Goal: Use online tool/utility: Utilize a website feature to perform a specific function

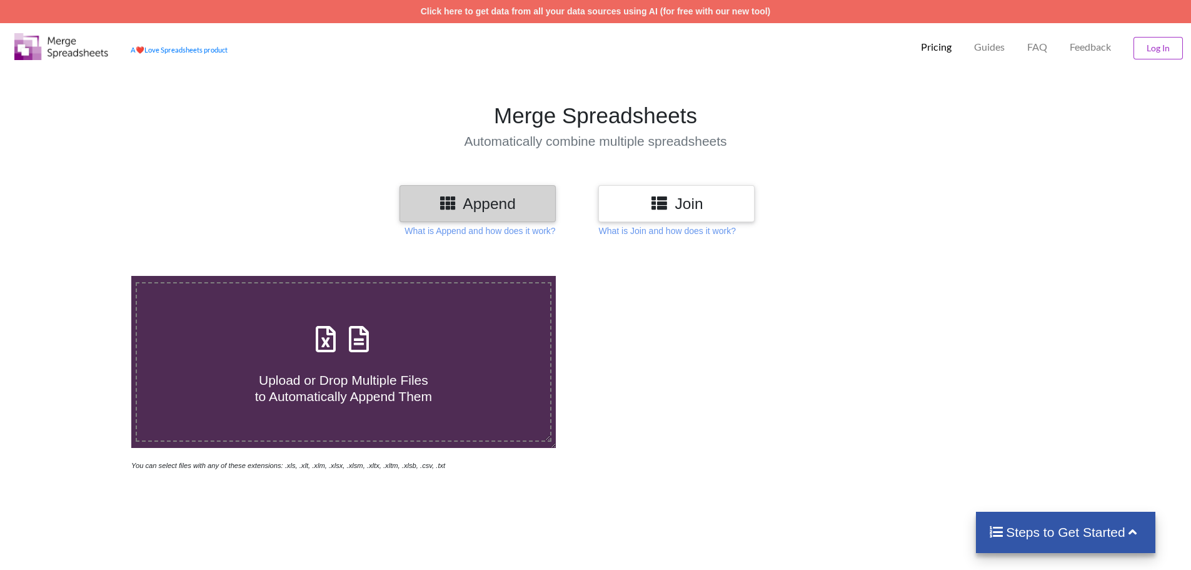
click at [315, 335] on icon at bounding box center [325, 333] width 31 height 26
click at [85, 276] on input "Upload or Drop Multiple Files to Automatically Append Them" at bounding box center [85, 276] width 0 height 0
type input "C:\fakepath\Attendance Summary Report.xls"
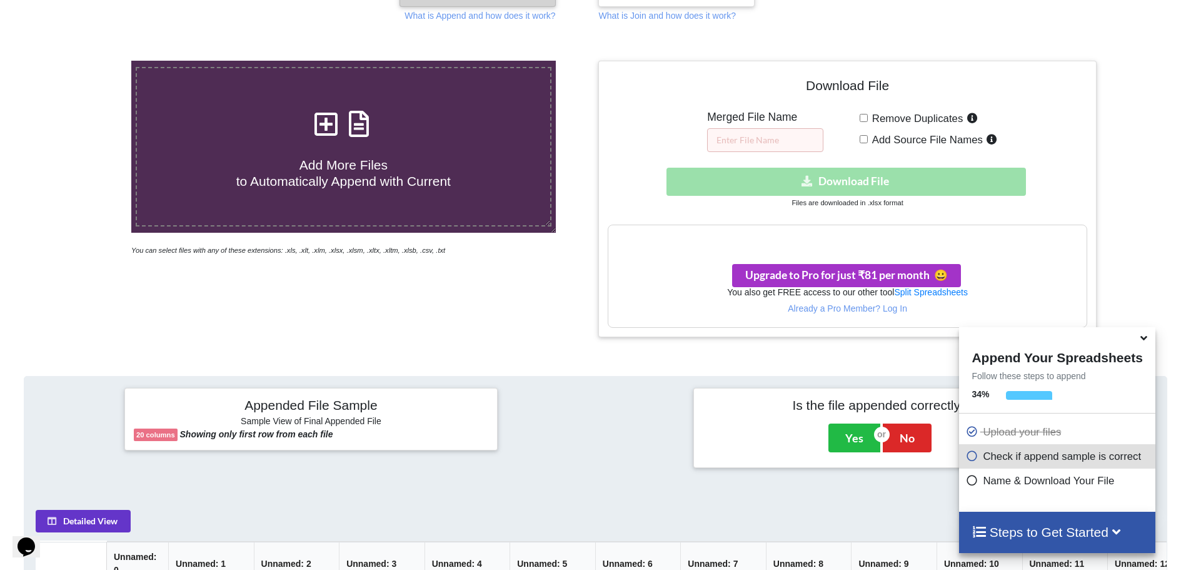
scroll to position [153, 0]
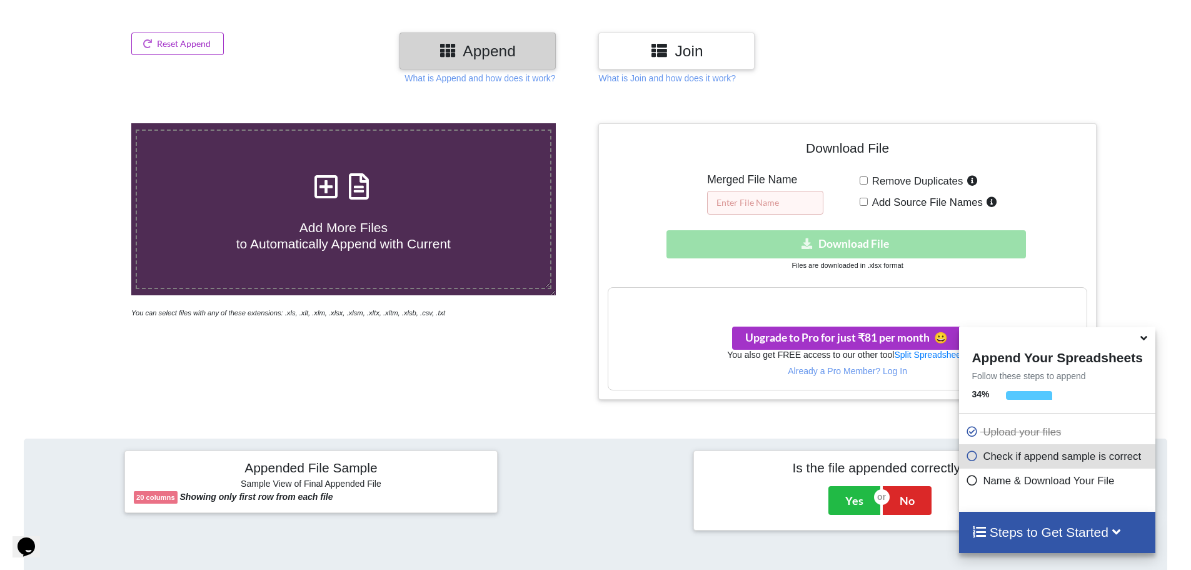
click at [763, 204] on input "text" at bounding box center [765, 203] width 116 height 24
click at [788, 243] on div "Download hidden Download File" at bounding box center [847, 244] width 479 height 28
click at [750, 207] on input "text" at bounding box center [765, 203] width 116 height 24
type input "[DEMOGRAPHIC_DATA][PERSON_NAME]"
click at [788, 306] on h3 "Your files are more than 1 MB" at bounding box center [847, 301] width 478 height 14
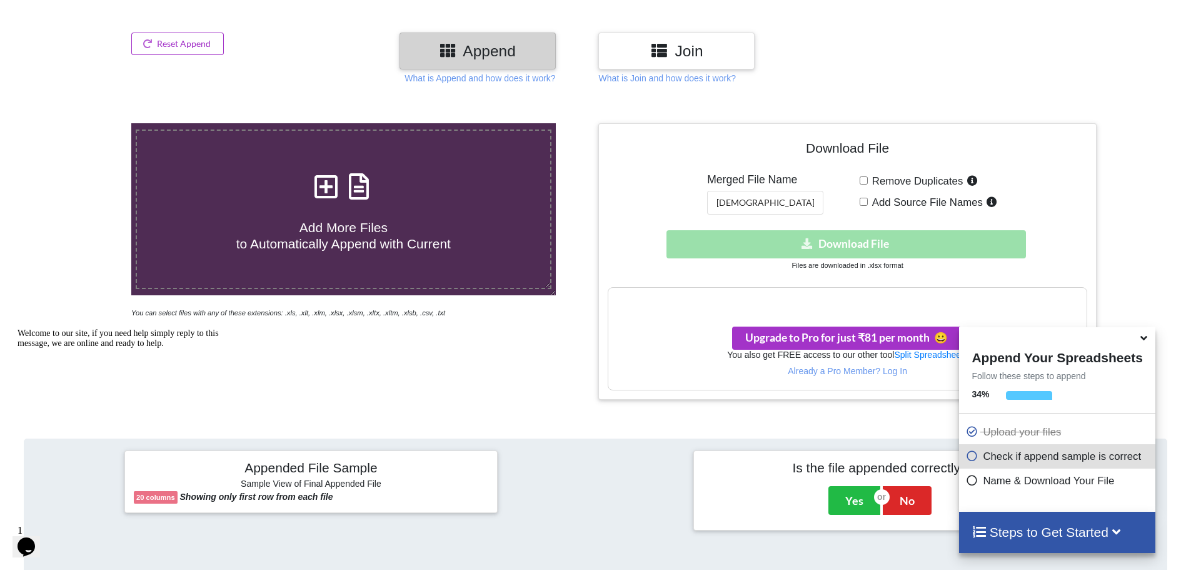
click at [753, 308] on div "Your files are more than 1 MB" at bounding box center [847, 301] width 478 height 26
click at [762, 302] on h3 "Your files are more than 1 MB" at bounding box center [847, 301] width 478 height 14
click at [865, 204] on input "Add Source File Names" at bounding box center [864, 202] width 8 height 8
checkbox input "true"
click at [865, 181] on input "Remove Duplicates" at bounding box center [864, 180] width 8 height 8
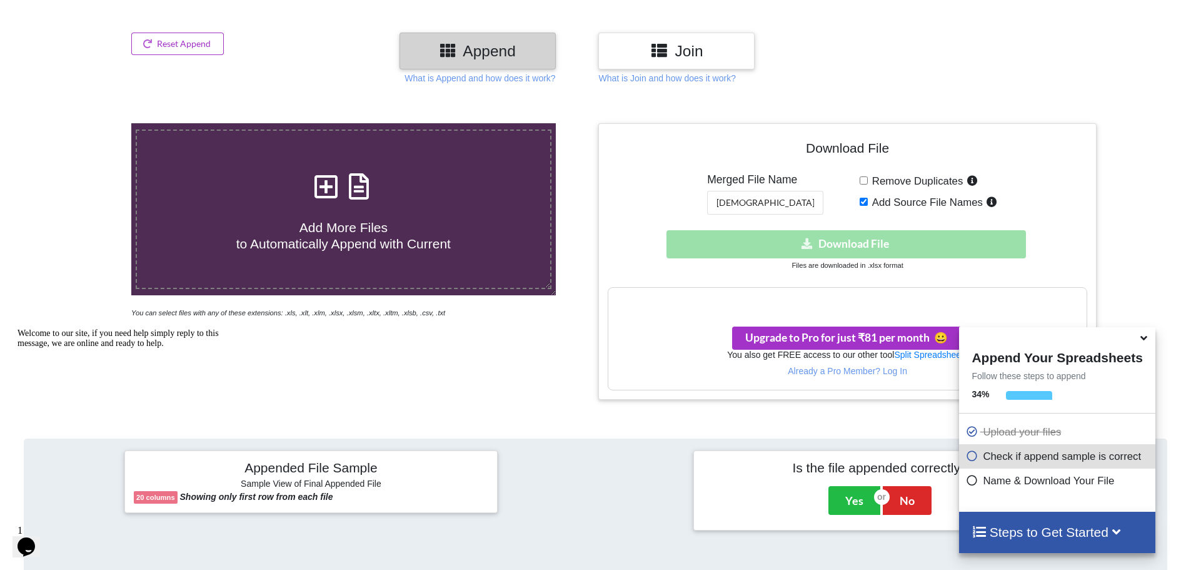
checkbox input "true"
click at [840, 237] on div "Download hidden Download File" at bounding box center [847, 244] width 479 height 28
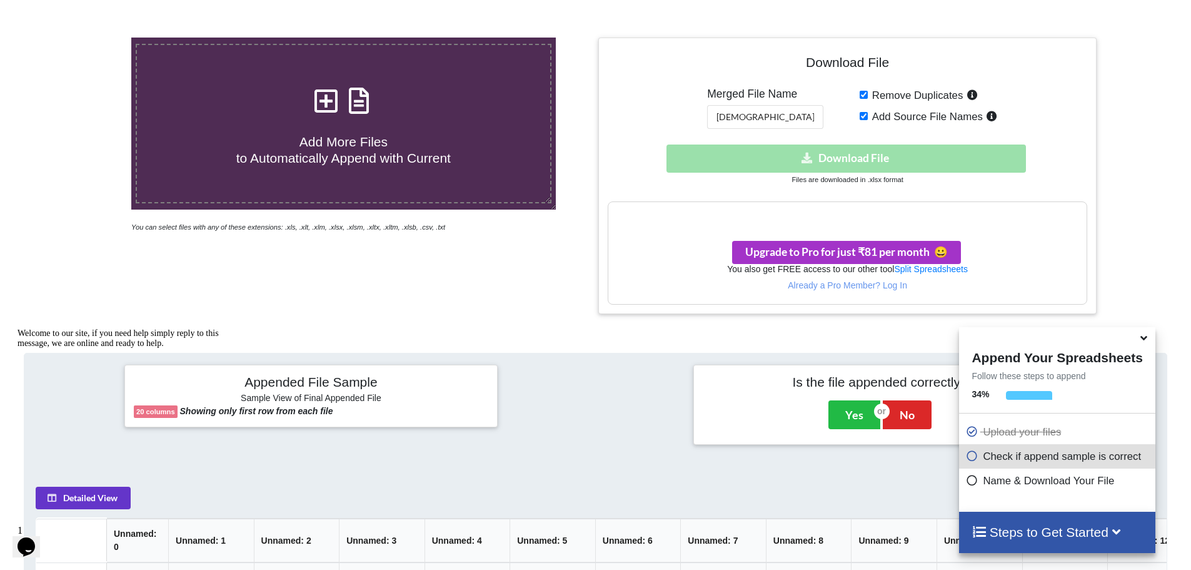
scroll to position [278, 0]
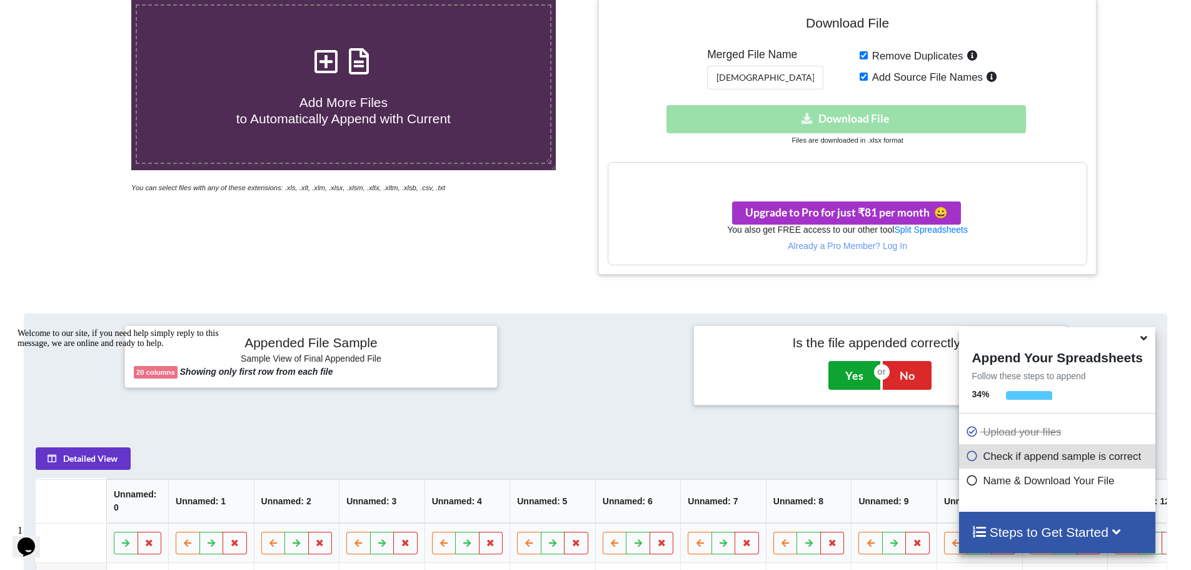
click at [850, 371] on button "Yes" at bounding box center [855, 375] width 52 height 29
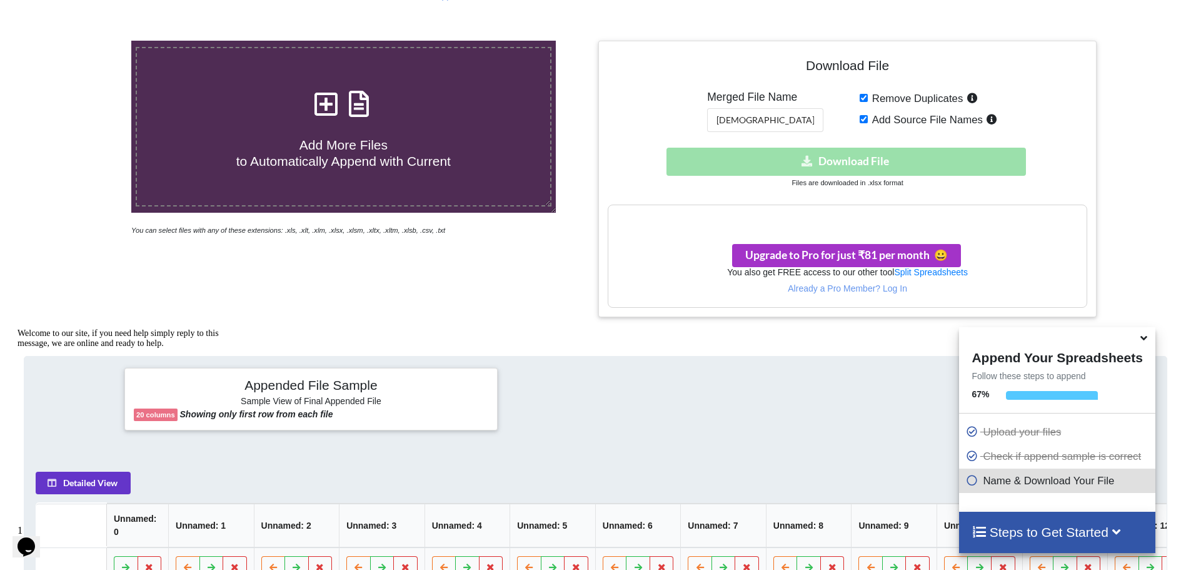
scroll to position [213, 0]
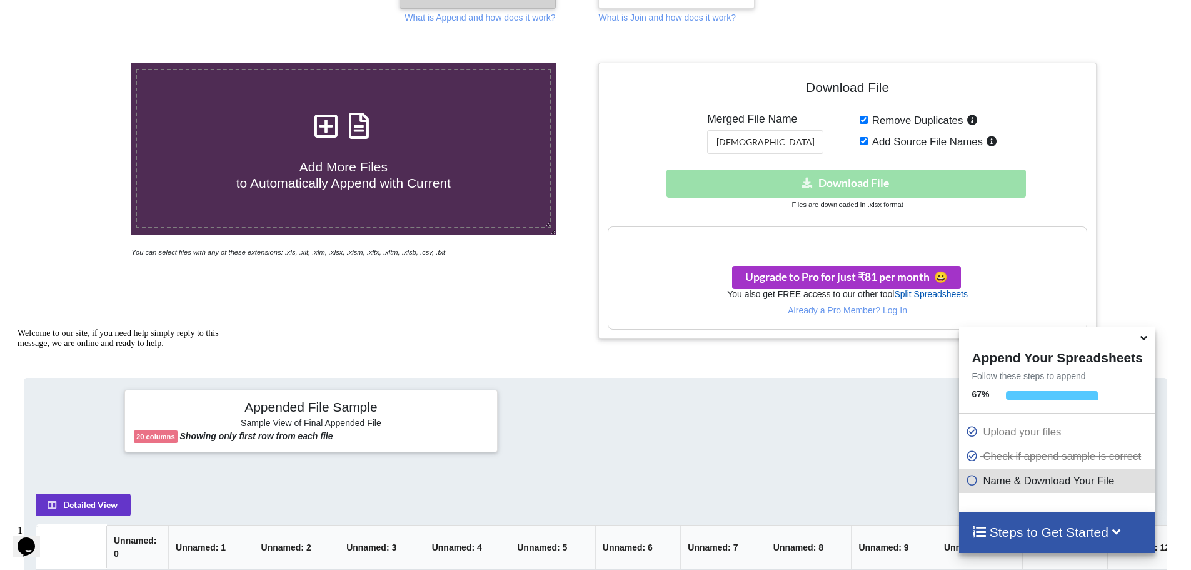
click at [922, 298] on link "Split Spreadsheets" at bounding box center [931, 294] width 74 height 10
